Goal: Task Accomplishment & Management: Manage account settings

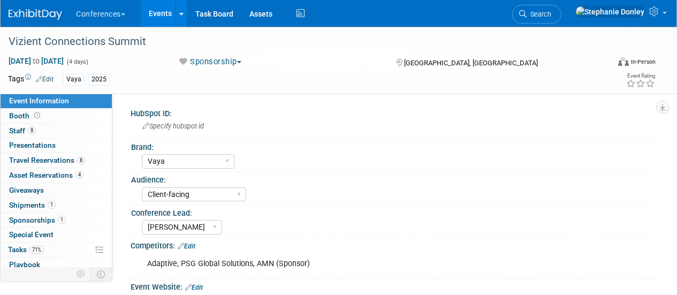
select select "Vaya"
select select "Client-facing"
select select "[PERSON_NAME]"
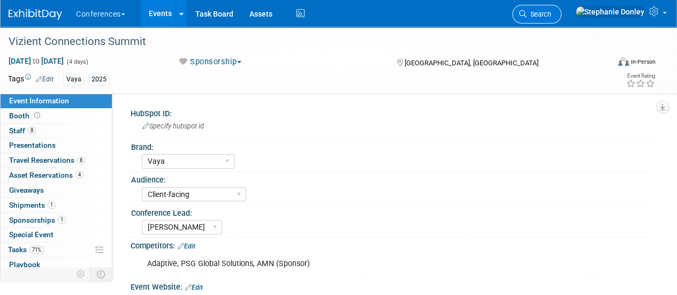
click at [551, 11] on span "Search" at bounding box center [538, 14] width 25 height 8
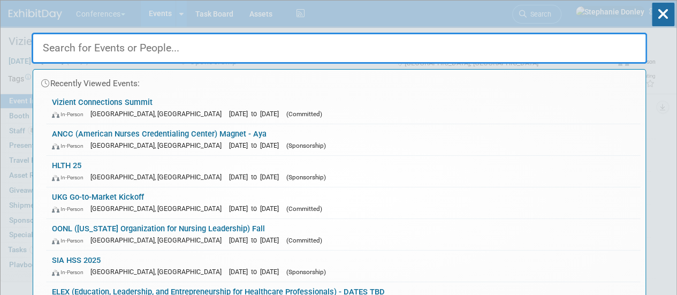
click at [392, 49] on input "text" at bounding box center [339, 48] width 615 height 31
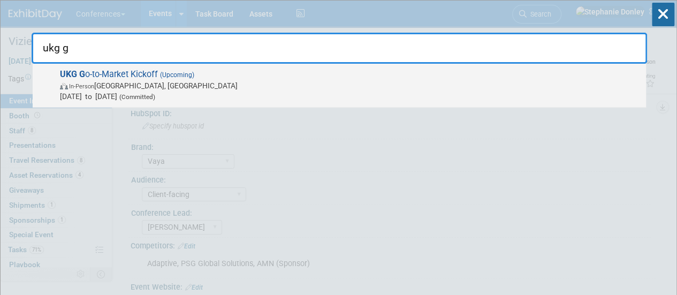
type input "ukg g"
click at [113, 78] on span "UKG G o-to-Market Kickoff (Upcoming) In-Person [GEOGRAPHIC_DATA], [GEOGRAPHIC_D…" at bounding box center [349, 85] width 584 height 33
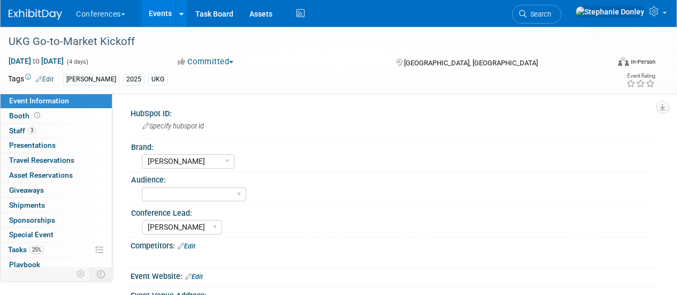
select select "[PERSON_NAME]"
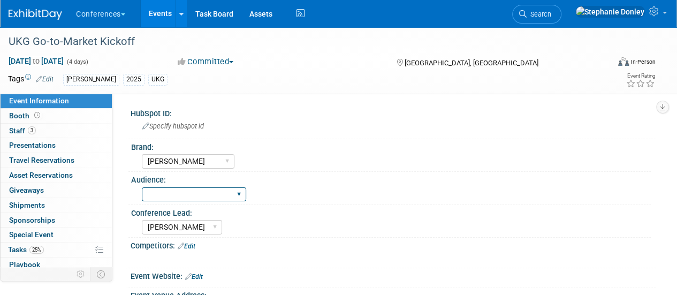
click at [235, 194] on select "Client-facing Clinician/Provider-facing Both N/a" at bounding box center [194, 194] width 104 height 14
select select "Client-facing"
click at [142, 187] on select "Client-facing Clinician/Provider-facing Both N/a" at bounding box center [194, 194] width 104 height 14
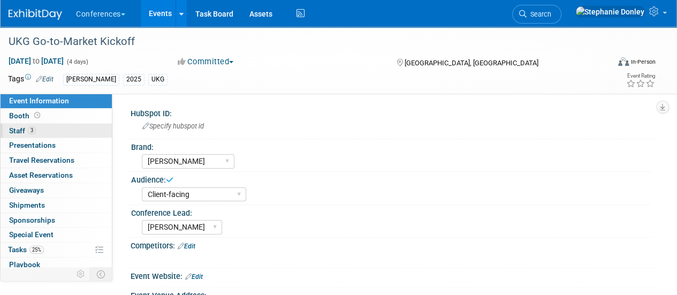
click at [14, 132] on span "Staff 3" at bounding box center [22, 130] width 27 height 9
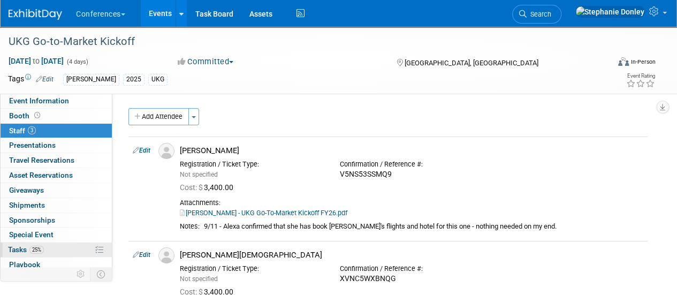
click at [58, 251] on link "25% Tasks 25%" at bounding box center [56, 249] width 111 height 14
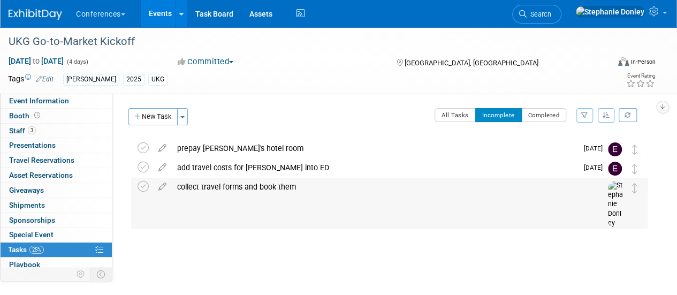
click at [231, 189] on div "collect travel forms and book them" at bounding box center [379, 187] width 415 height 18
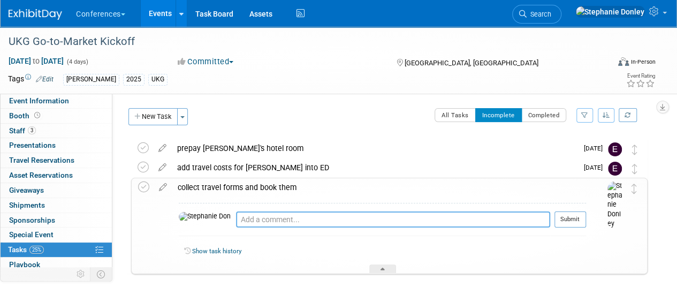
click at [244, 219] on textarea at bounding box center [393, 219] width 314 height 16
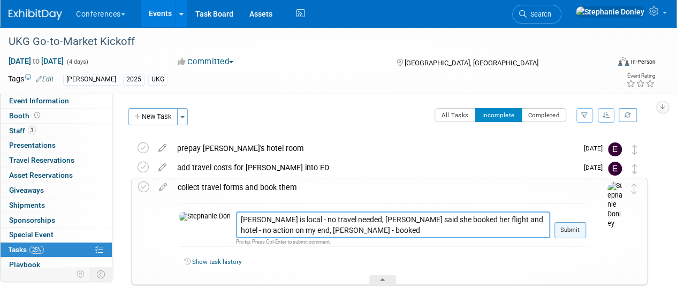
type textarea "kevin is local - no travel needed, Dorothy - Alexa said she booked her flight a…"
click at [575, 224] on button "Submit" at bounding box center [570, 230] width 32 height 16
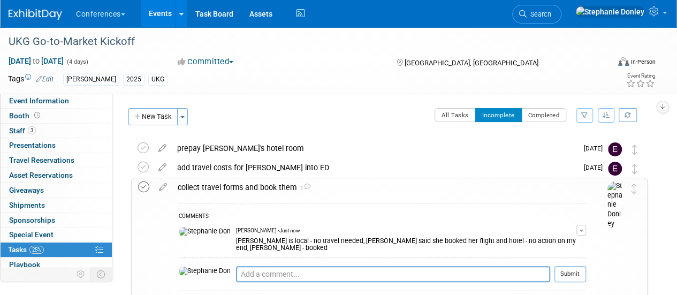
click at [139, 186] on icon at bounding box center [143, 186] width 11 height 11
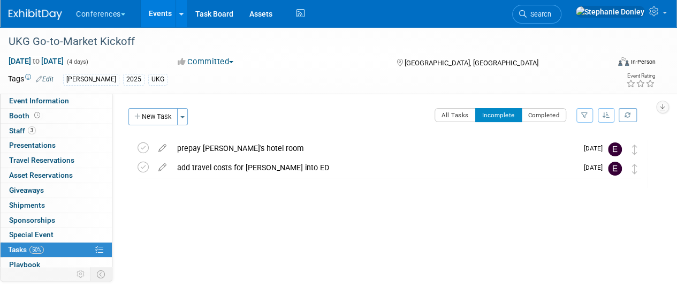
click at [243, 244] on div "HubSpot ID: Specify hubspot id Brand: Aya Bespoke Corporate Dawson DocCafe Educ…" at bounding box center [383, 219] width 543 height 250
